Goal: Navigation & Orientation: Find specific page/section

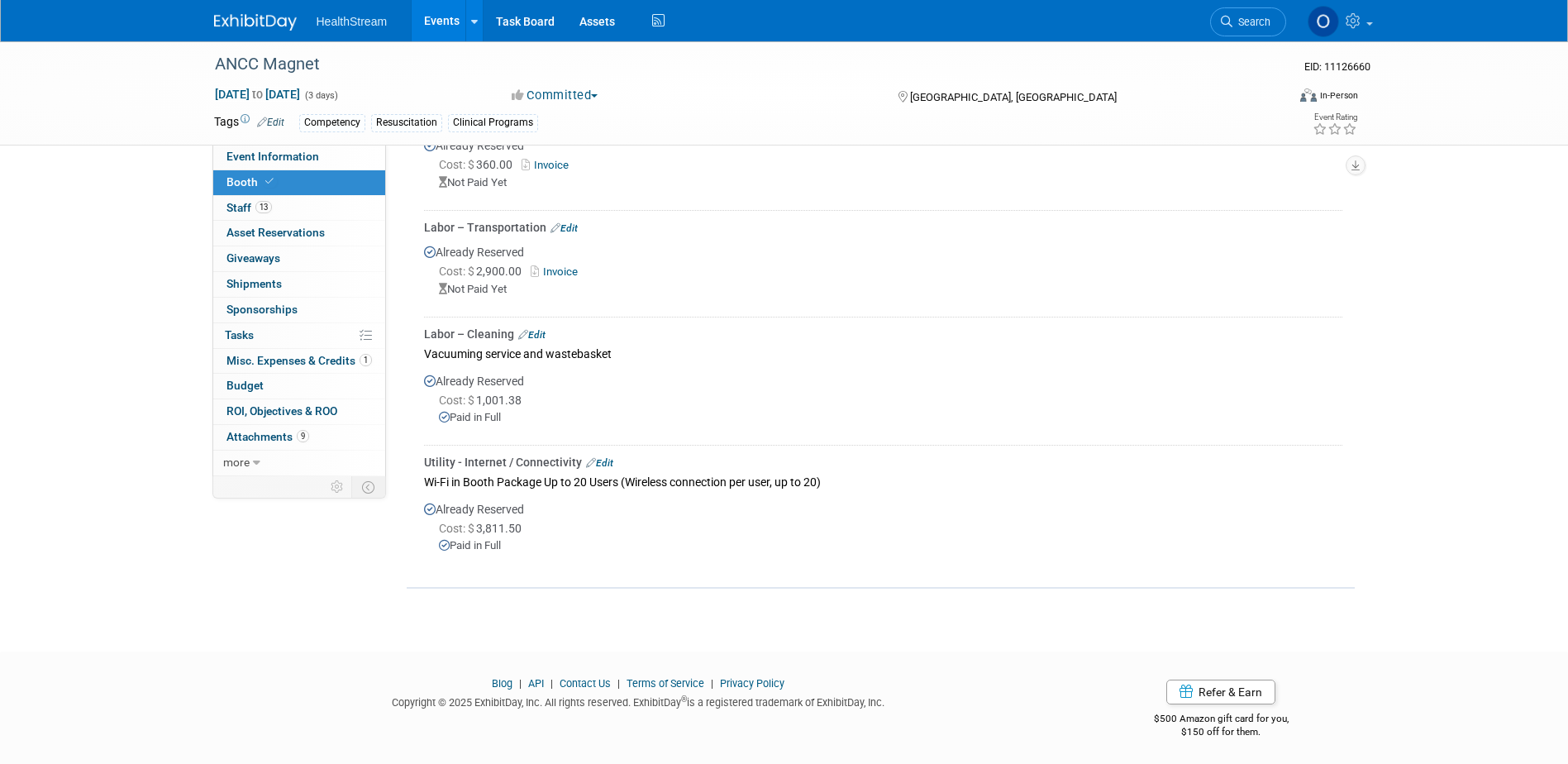
click at [439, 17] on link "Events" at bounding box center [442, 20] width 61 height 41
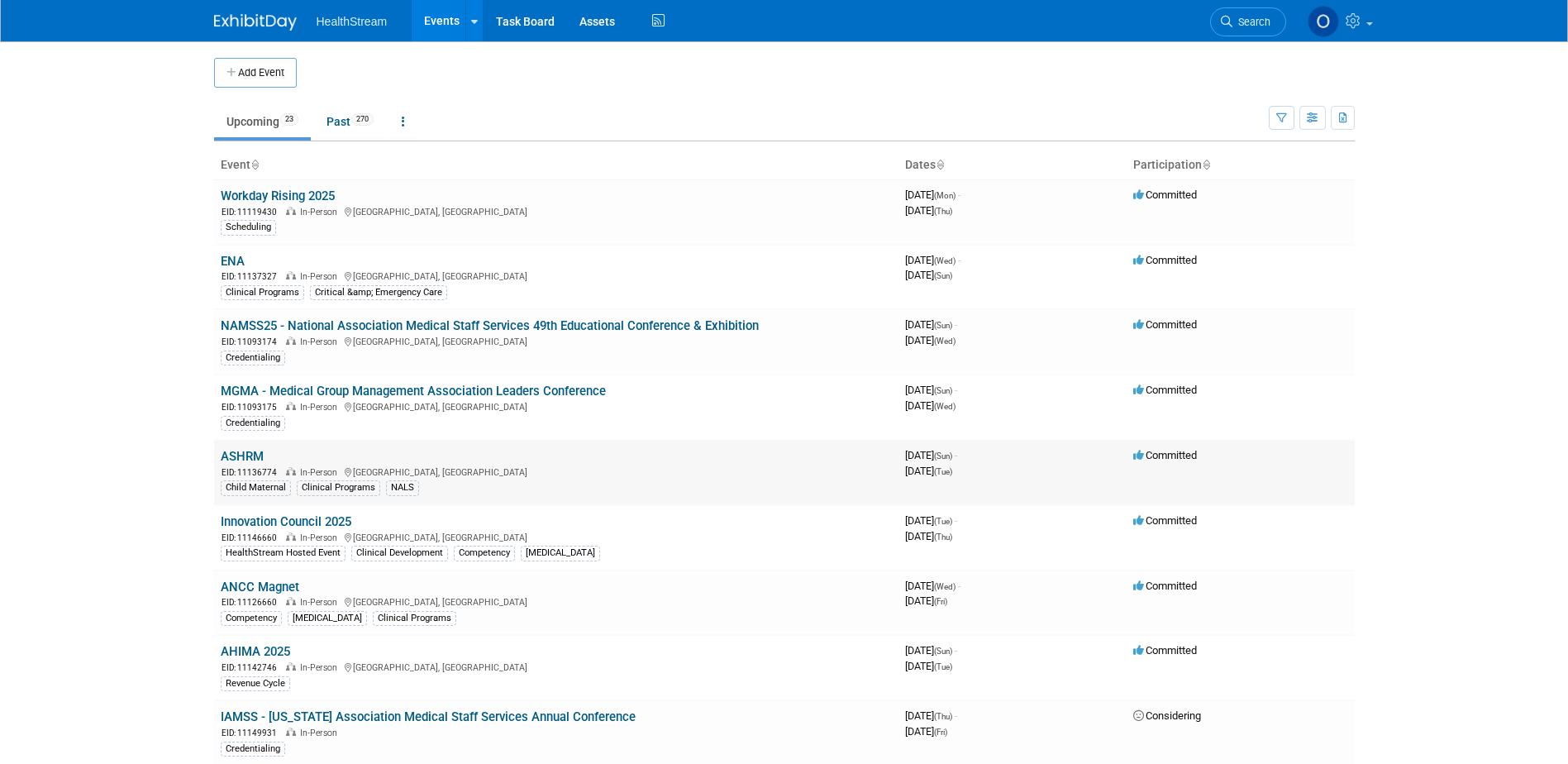
click at [244, 452] on link "ASHRM" at bounding box center [241, 456] width 43 height 14
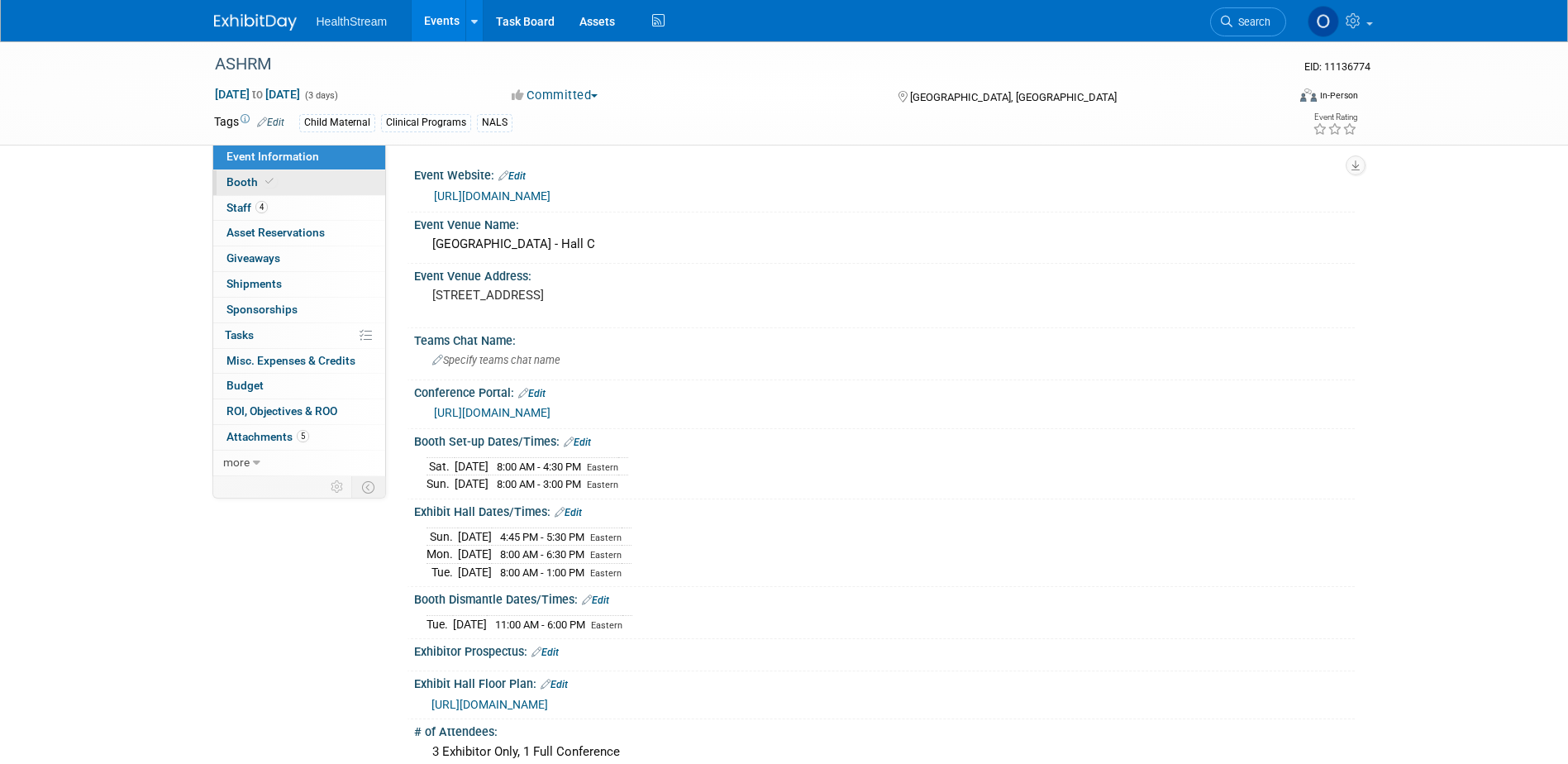
click at [261, 188] on span "Booth" at bounding box center [251, 182] width 50 height 13
